Goal: Find specific fact: Find specific fact

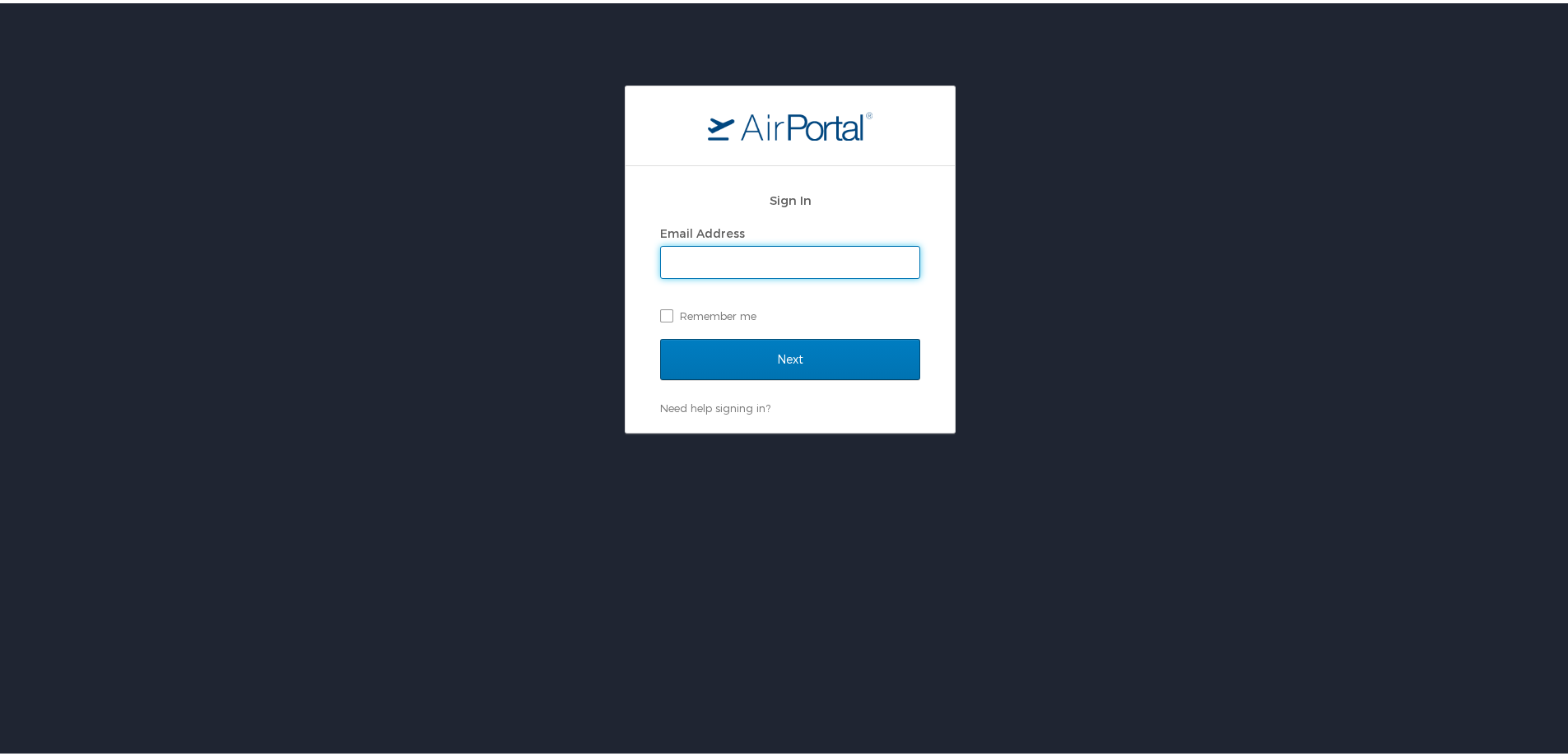
type input "sherina.bowens@cbtravel.com"
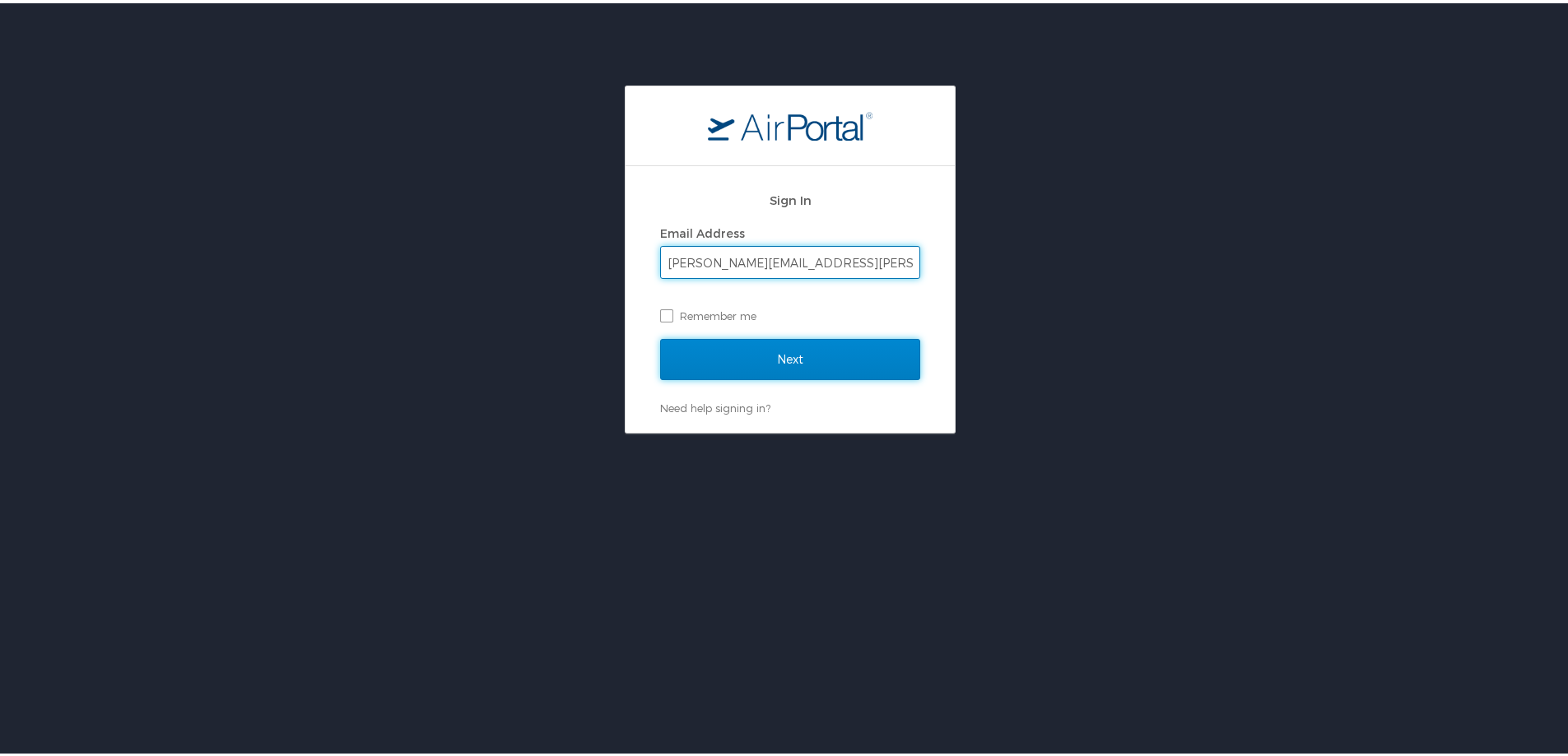
click at [733, 357] on input "Next" at bounding box center [790, 356] width 260 height 41
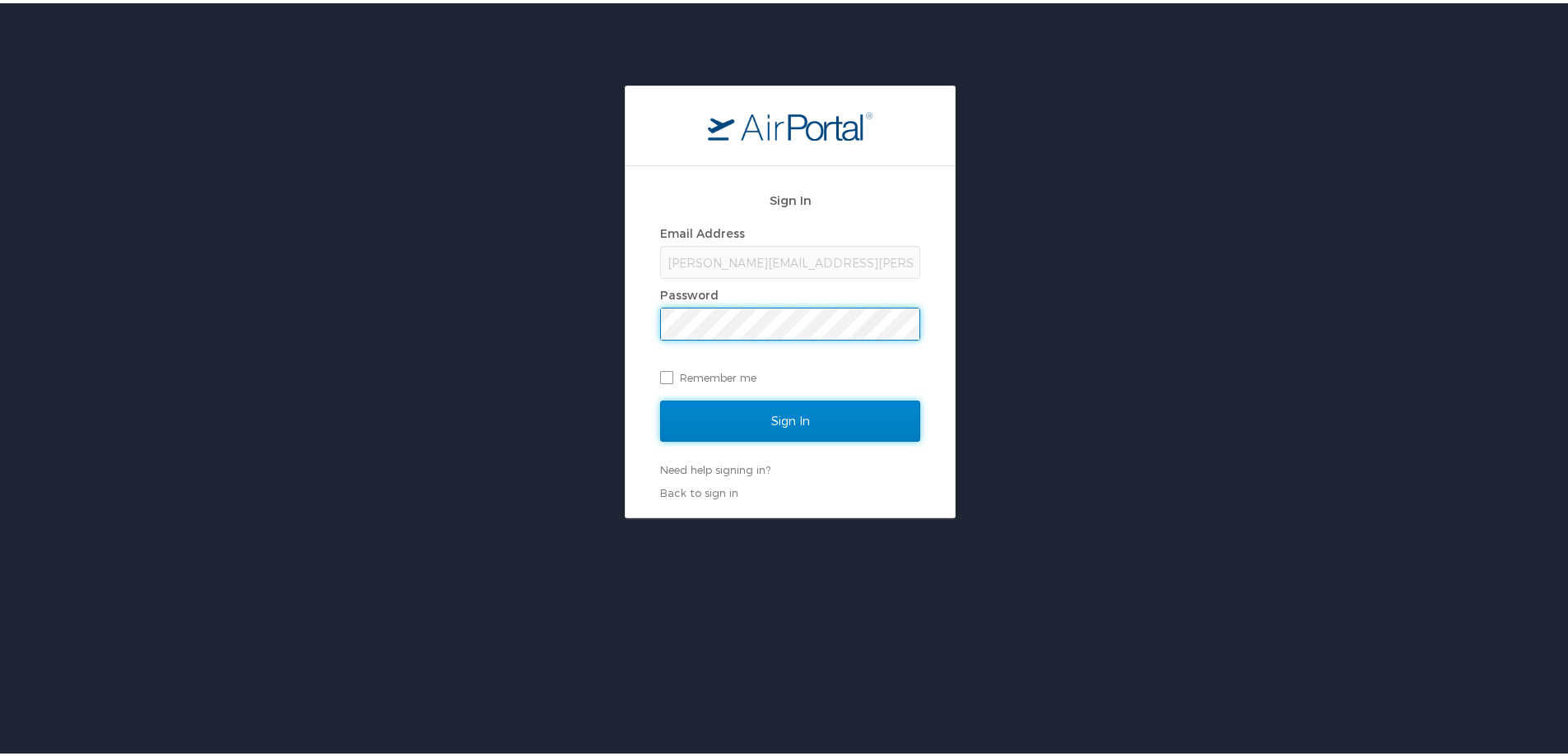
click at [781, 429] on input "Sign In" at bounding box center [790, 418] width 260 height 41
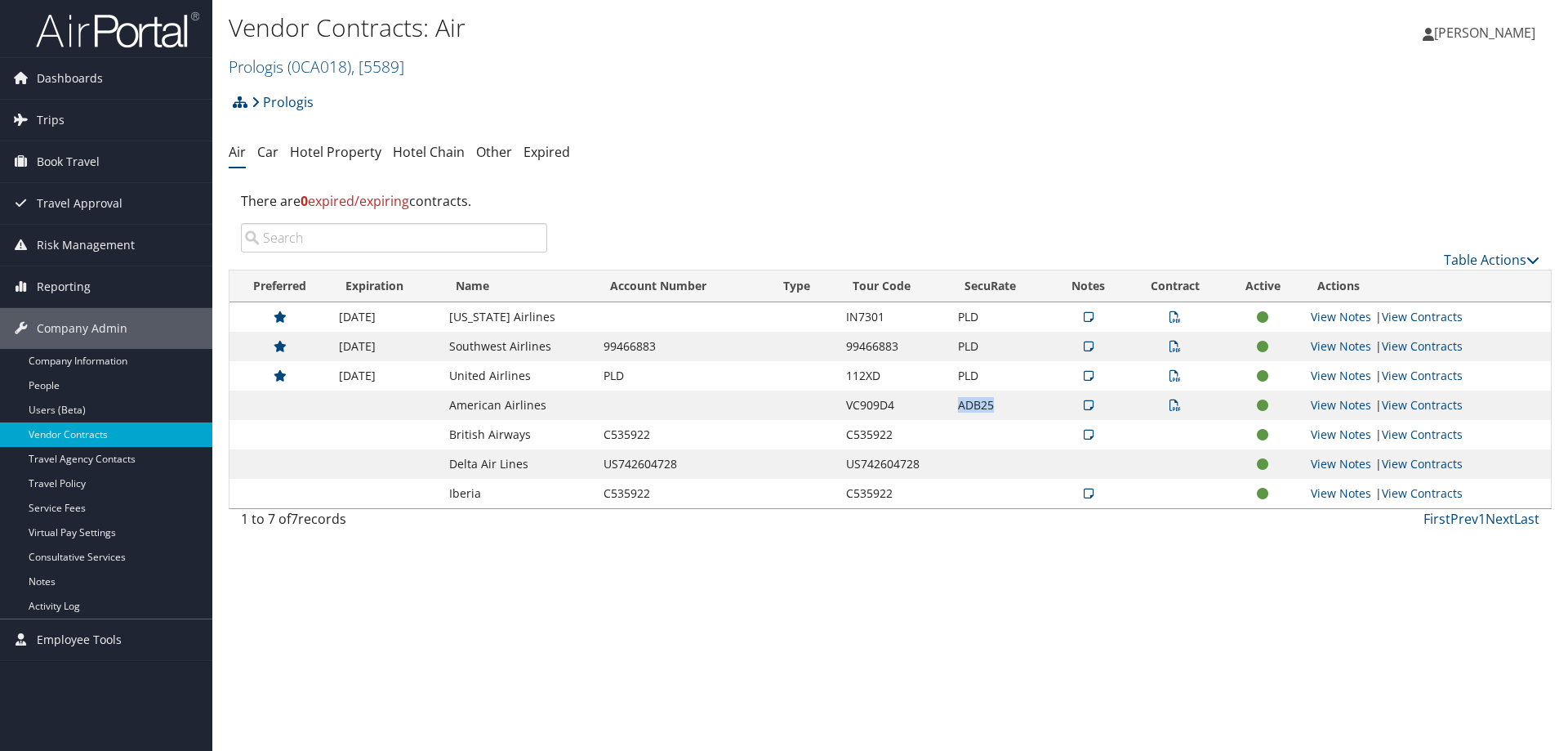
drag, startPoint x: 958, startPoint y: 406, endPoint x: 1009, endPoint y: 405, distance: 51.0
click at [1009, 405] on td "ADB25" at bounding box center [1000, 405] width 100 height 29
copy td "ADB25"
